Goal: Find specific page/section: Find specific page/section

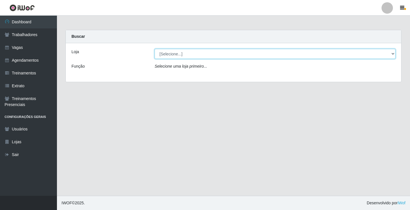
click at [173, 53] on select "[Selecione...] Supermercado VOLLET" at bounding box center [275, 54] width 241 height 10
select select "72"
click at [155, 49] on select "[Selecione...] Supermercado VOLLET" at bounding box center [275, 54] width 241 height 10
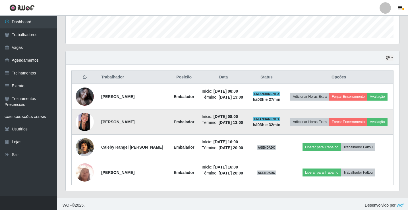
scroll to position [185, 0]
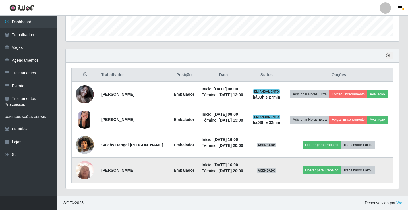
click at [88, 167] on img at bounding box center [85, 170] width 18 height 24
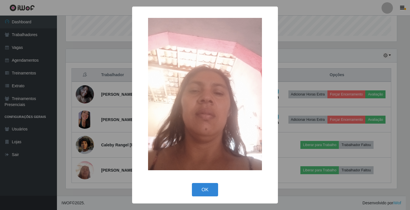
click at [88, 167] on div "× OK Cancel" at bounding box center [205, 105] width 410 height 210
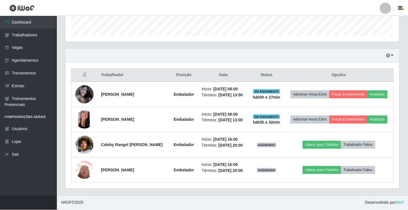
scroll to position [118, 334]
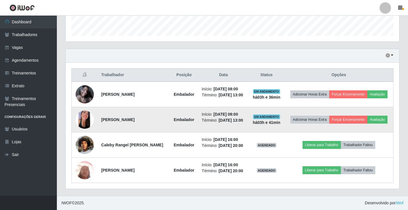
click at [144, 107] on td "[PERSON_NAME]" at bounding box center [134, 119] width 72 height 25
